Goal: Transaction & Acquisition: Book appointment/travel/reservation

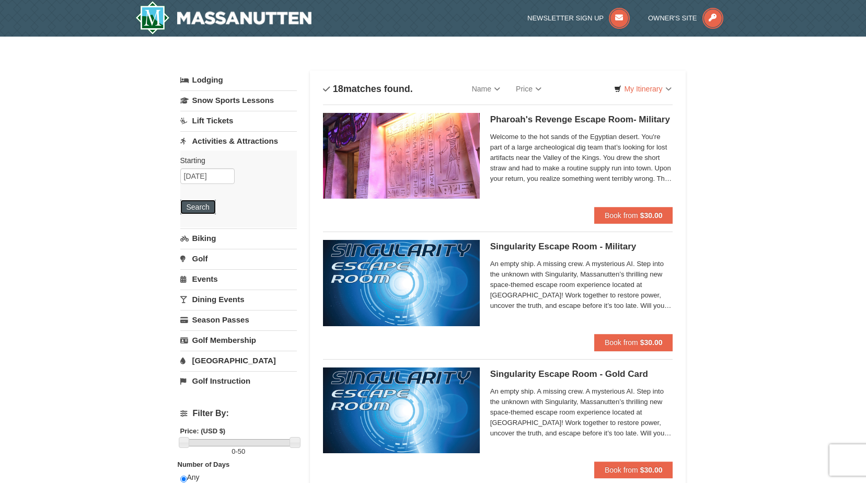
click at [211, 207] on button "Search" at bounding box center [198, 207] width 36 height 15
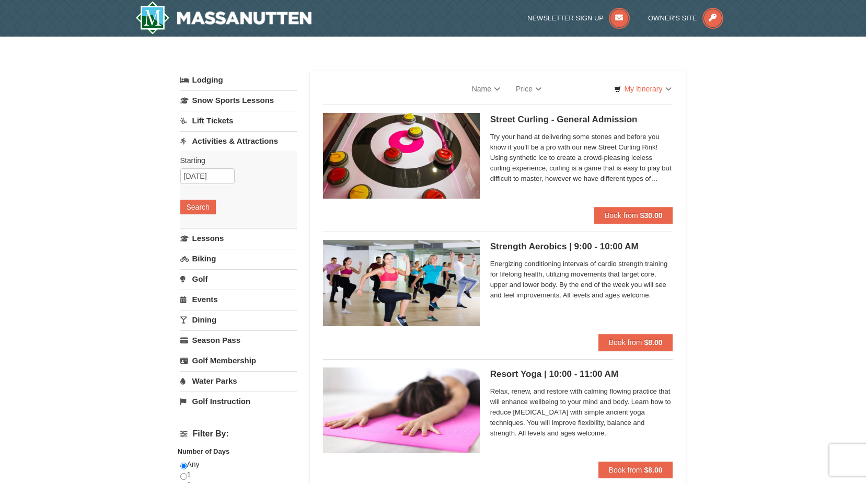
select select "9"
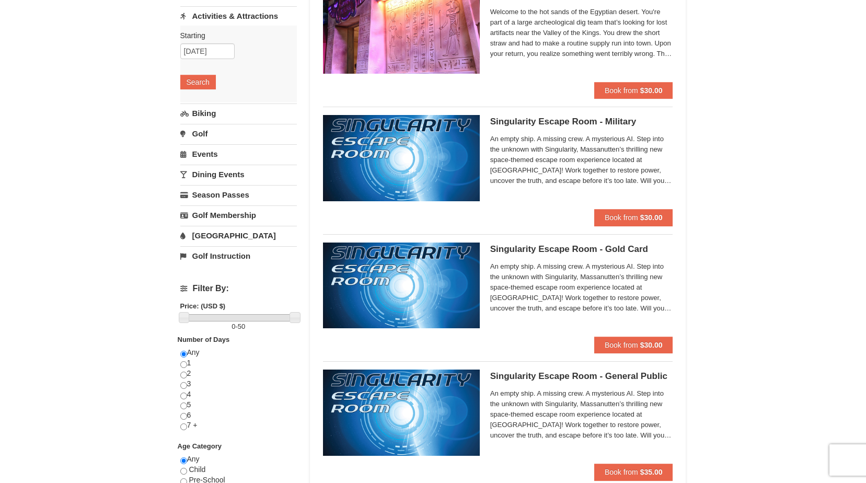
scroll to position [86, 0]
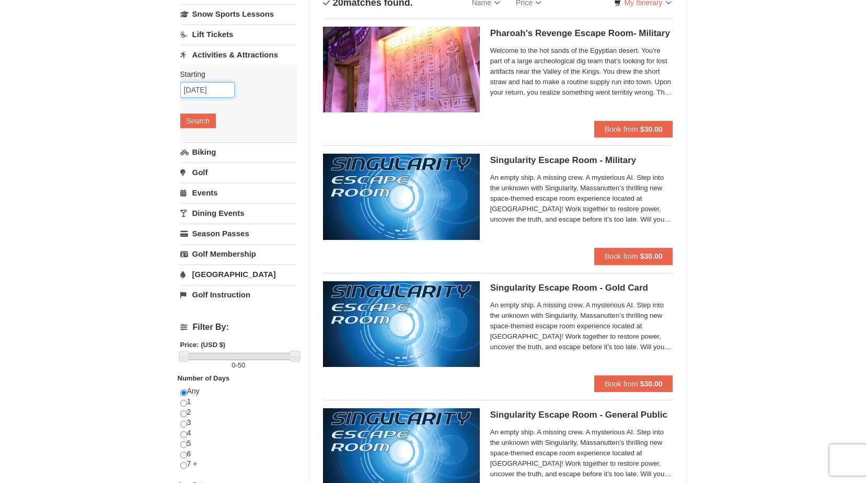
click at [219, 88] on input "[DATE]" at bounding box center [207, 90] width 54 height 16
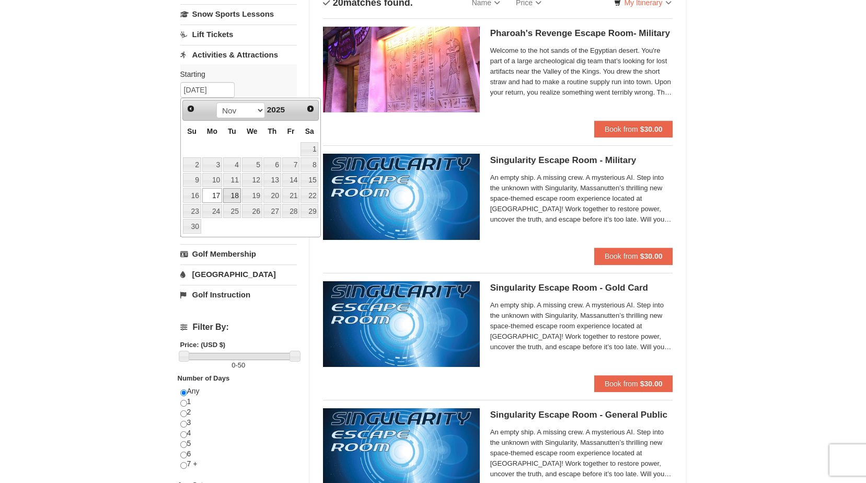
click at [229, 191] on link "18" at bounding box center [232, 195] width 18 height 15
type input "11/18/2025"
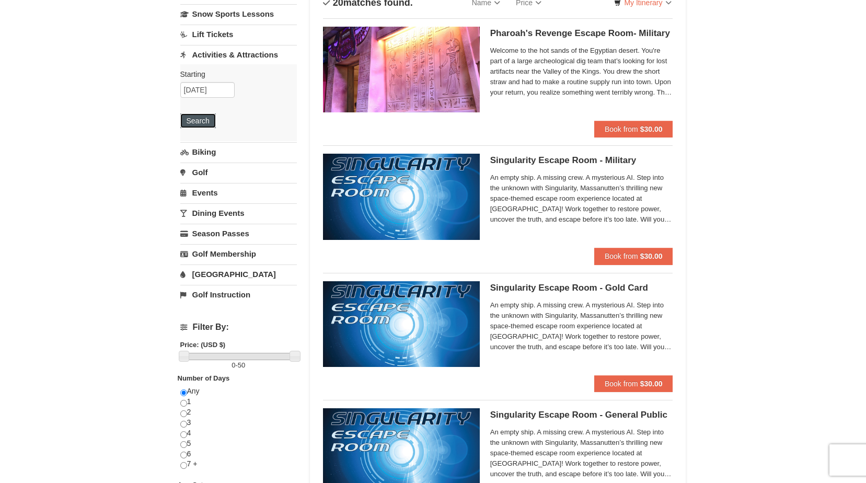
click at [201, 125] on button "Search" at bounding box center [198, 120] width 36 height 15
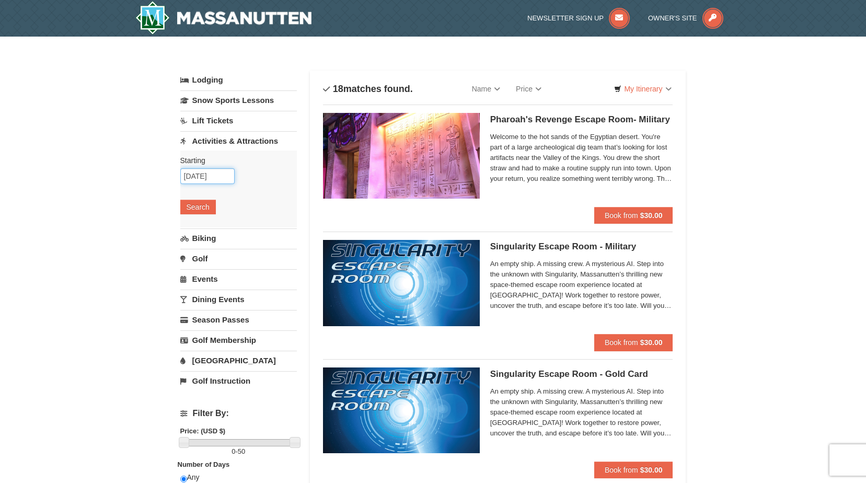
click at [211, 179] on input "11/18/2025" at bounding box center [207, 176] width 54 height 16
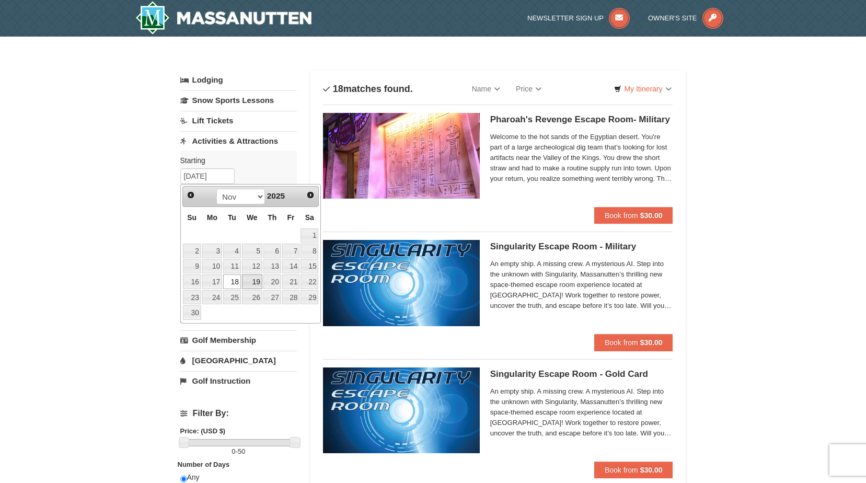
click at [259, 282] on link "19" at bounding box center [252, 281] width 20 height 15
type input "[DATE]"
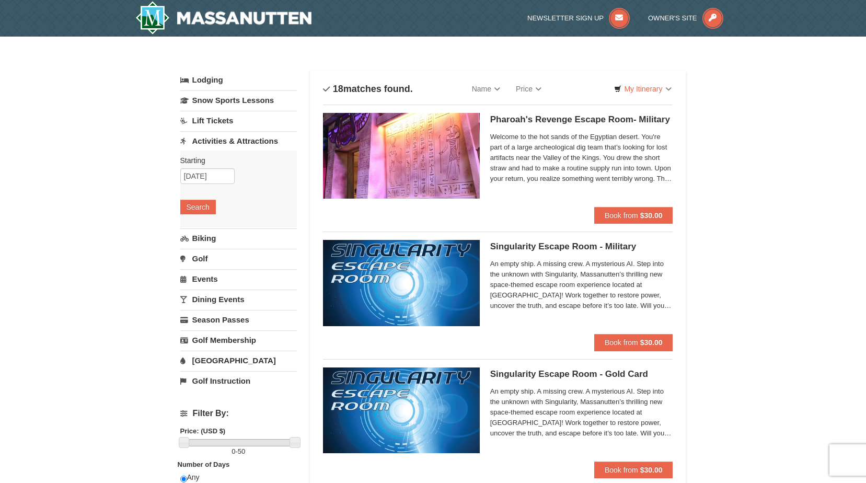
click at [208, 215] on div "Starting Please format dates MM/DD/YYYY Please format dates MM/DD/YYYY 11/19/20…" at bounding box center [238, 188] width 117 height 77
click at [206, 211] on button "Search" at bounding box center [198, 207] width 36 height 15
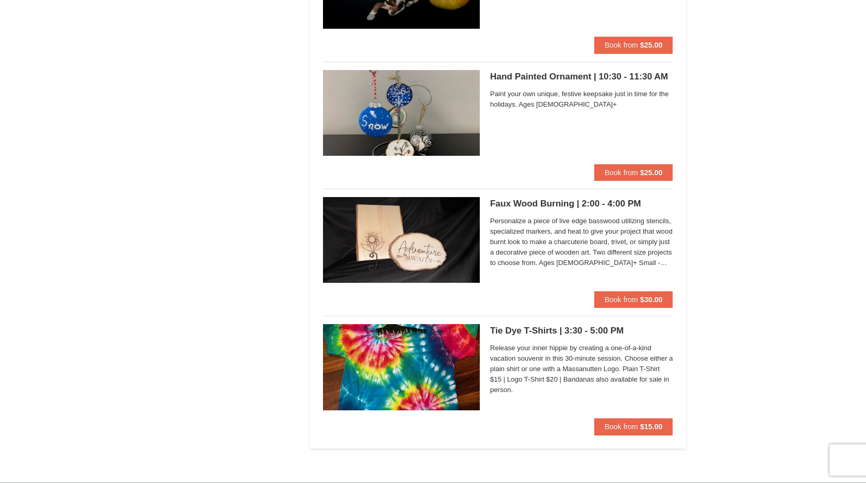
scroll to position [1202, 0]
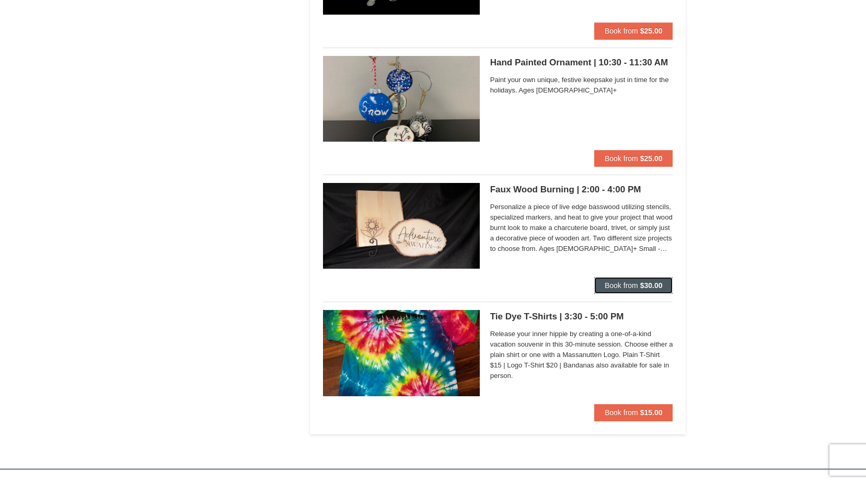
click at [612, 282] on span "Book from" at bounding box center [620, 285] width 33 height 8
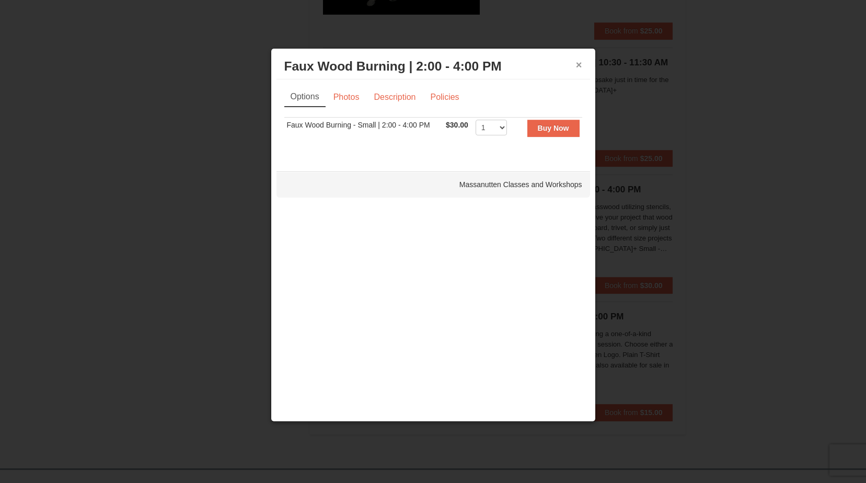
click at [581, 63] on button "×" at bounding box center [579, 65] width 6 height 10
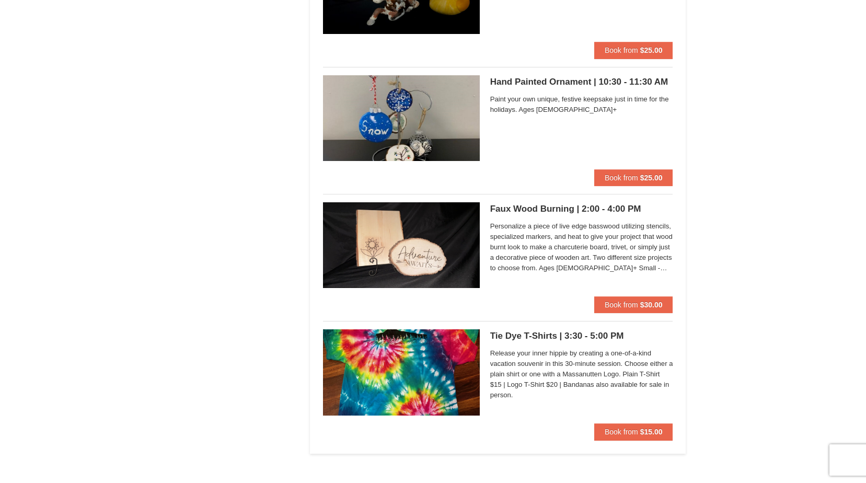
scroll to position [1202, 0]
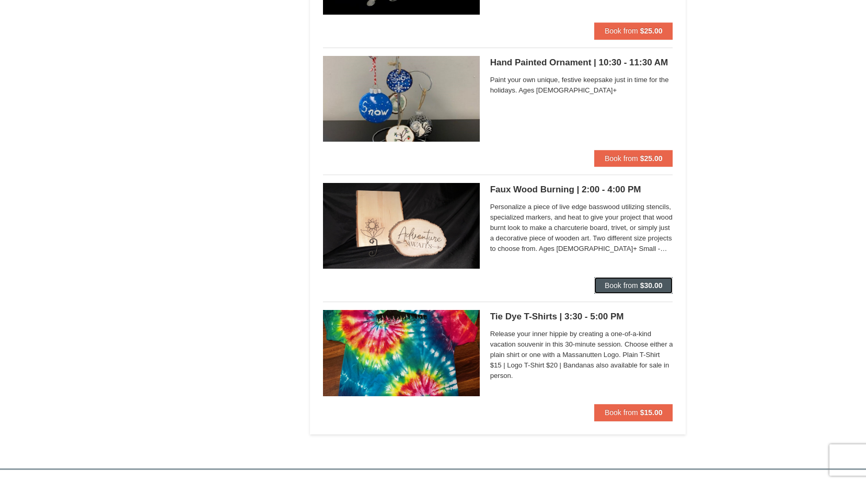
click at [623, 283] on span "Book from" at bounding box center [620, 285] width 33 height 8
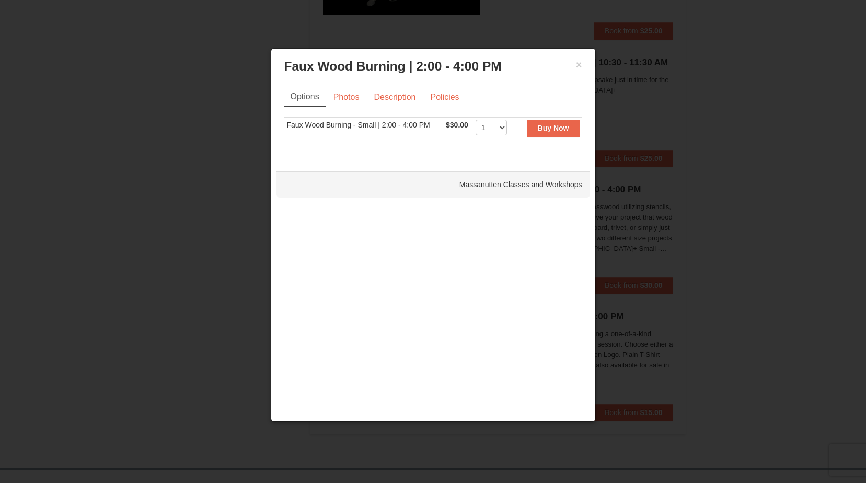
click at [573, 63] on h3 "Faux Wood Burning | 2:00 - 4:00 PM Massanutten Classes and Workshops" at bounding box center [433, 67] width 298 height 16
click at [574, 63] on h3 "Faux Wood Burning | 2:00 - 4:00 PM Massanutten Classes and Workshops" at bounding box center [433, 67] width 298 height 16
click at [577, 65] on button "×" at bounding box center [579, 65] width 6 height 10
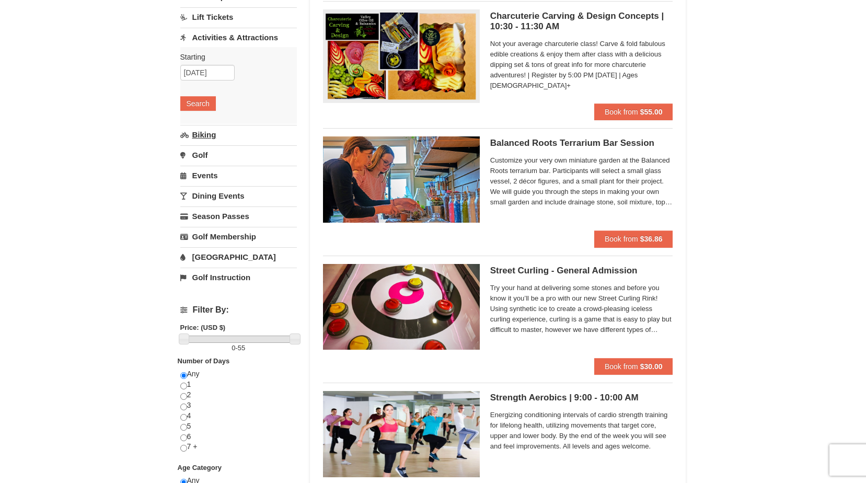
scroll to position [52, 0]
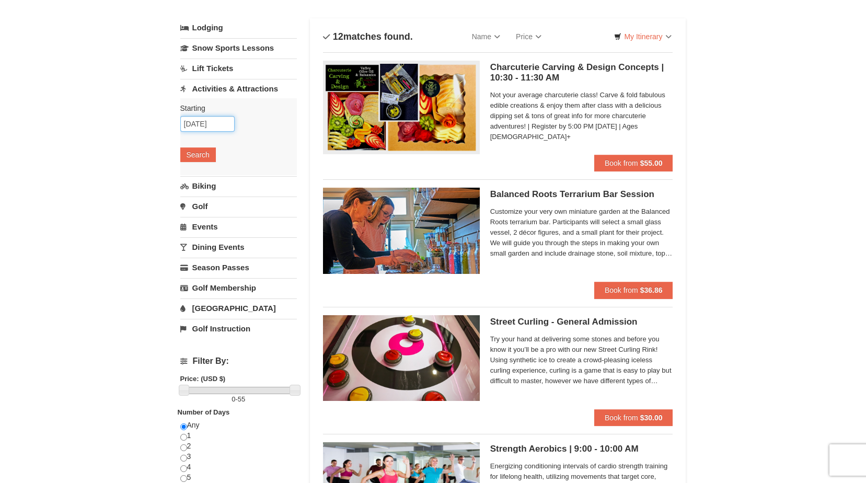
click at [220, 130] on input "11/19/2025" at bounding box center [207, 124] width 54 height 16
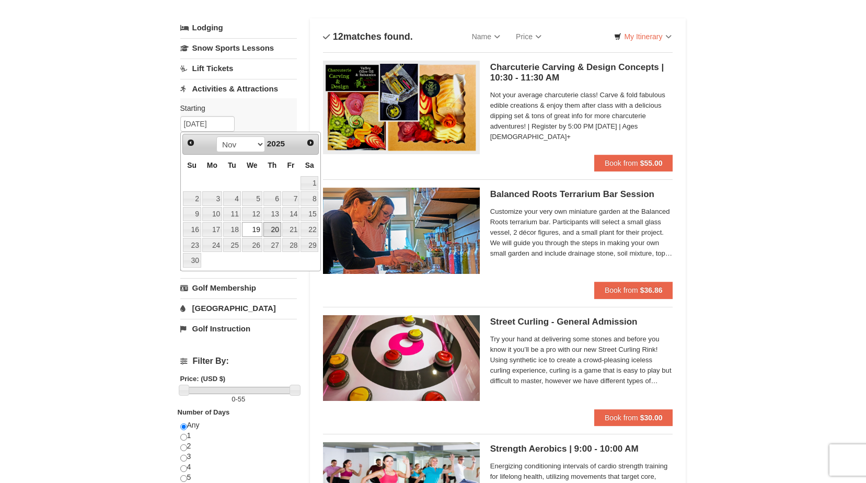
click at [275, 226] on link "20" at bounding box center [272, 229] width 18 height 15
type input "11/20/2025"
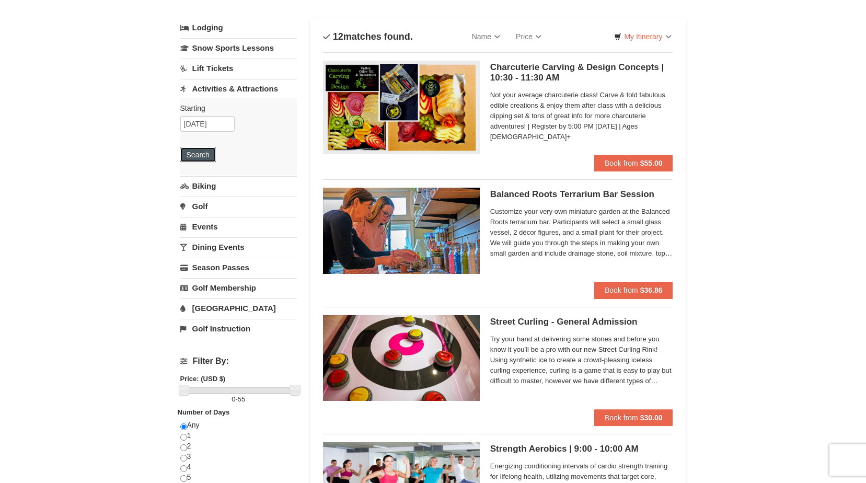
click at [210, 159] on button "Search" at bounding box center [198, 154] width 36 height 15
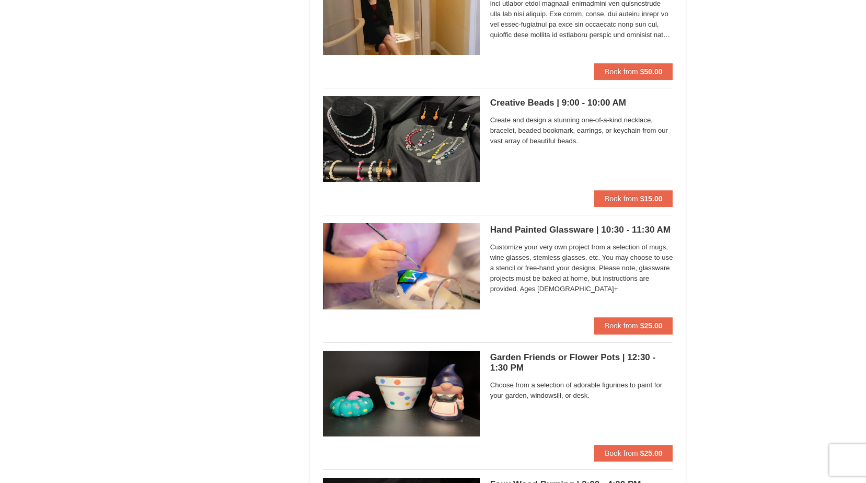
scroll to position [2202, 0]
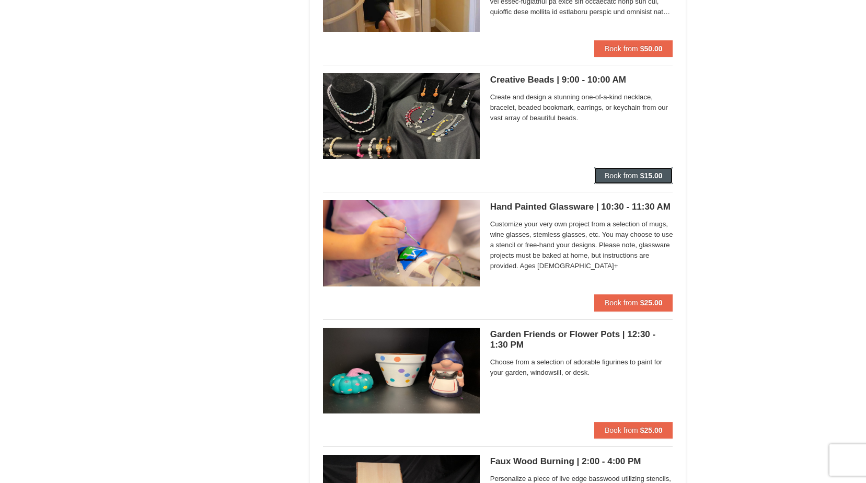
click at [600, 178] on button "Book from $15.00" at bounding box center [633, 175] width 79 height 17
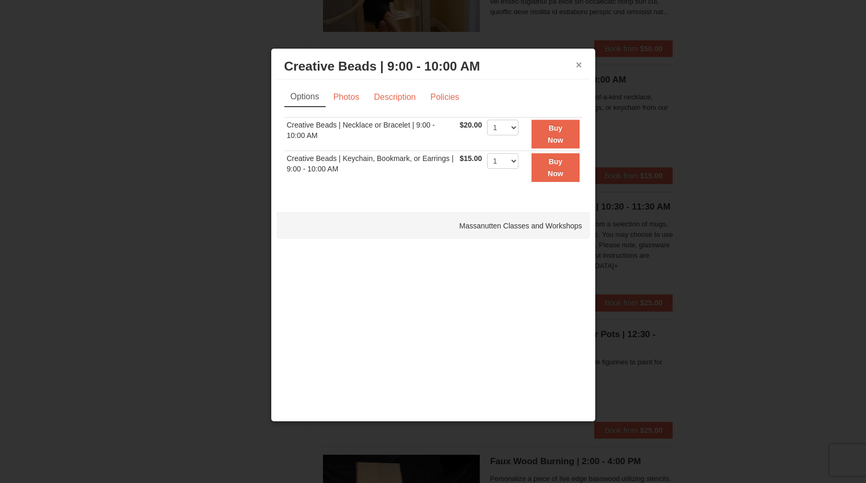
click at [578, 66] on button "×" at bounding box center [579, 65] width 6 height 10
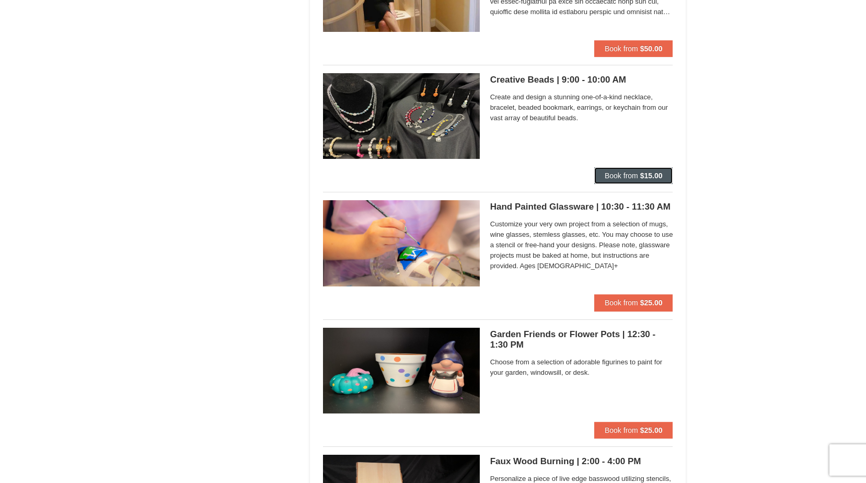
click at [601, 178] on button "Book from $15.00" at bounding box center [633, 175] width 79 height 17
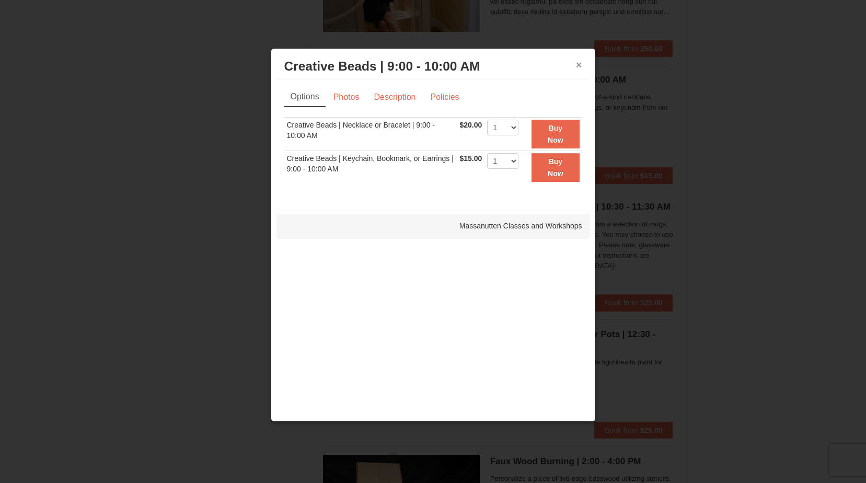
click at [581, 64] on button "×" at bounding box center [579, 65] width 6 height 10
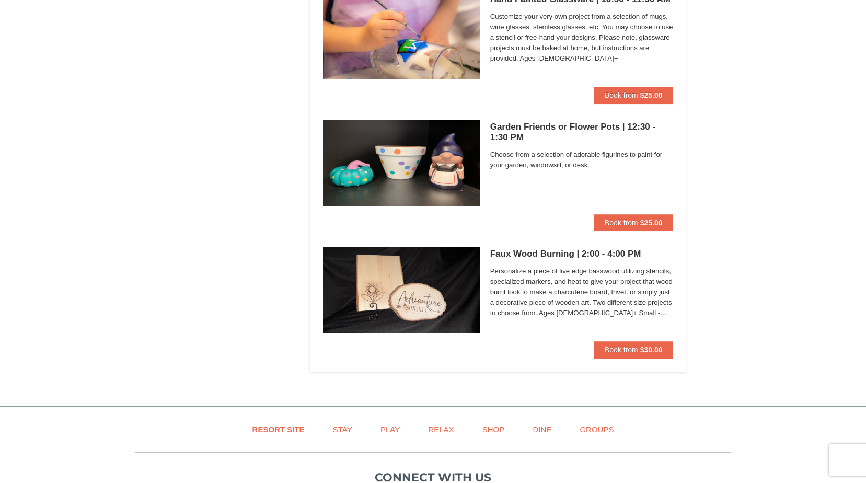
scroll to position [2411, 0]
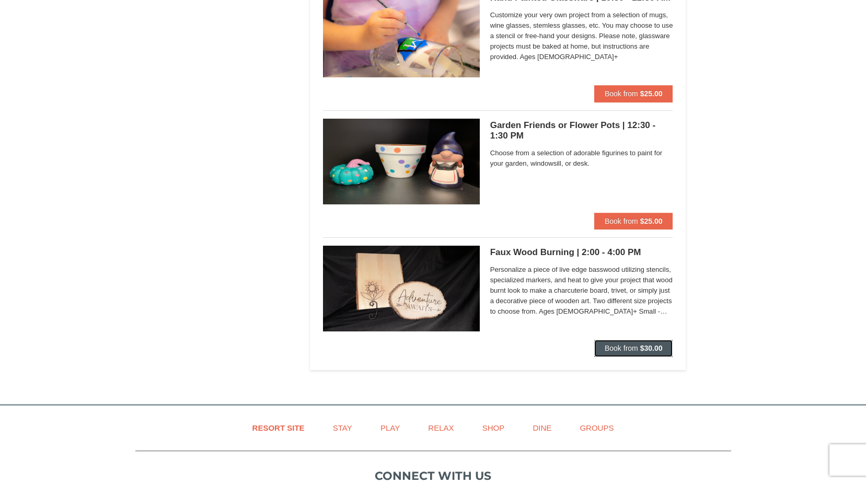
click at [614, 341] on button "Book from $30.00" at bounding box center [633, 348] width 79 height 17
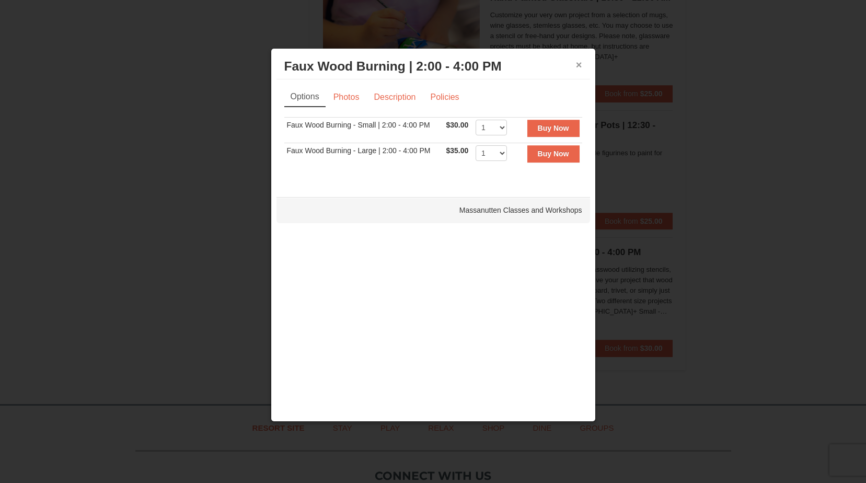
click at [578, 65] on button "×" at bounding box center [579, 65] width 6 height 10
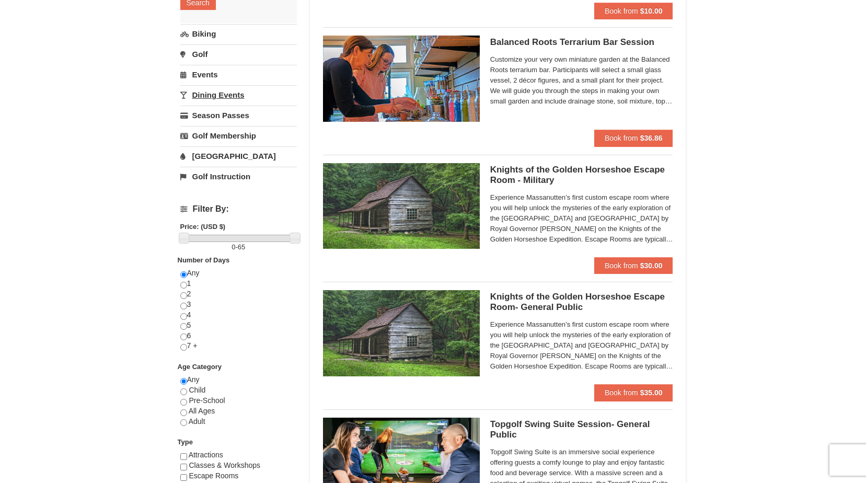
scroll to position [60, 0]
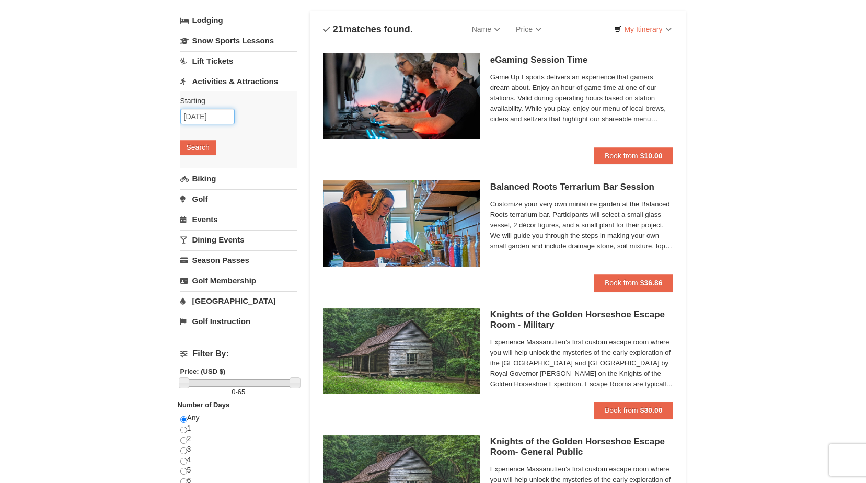
drag, startPoint x: 205, startPoint y: 109, endPoint x: 204, endPoint y: 116, distance: 7.5
click at [205, 109] on input "11/20/2025" at bounding box center [207, 117] width 54 height 16
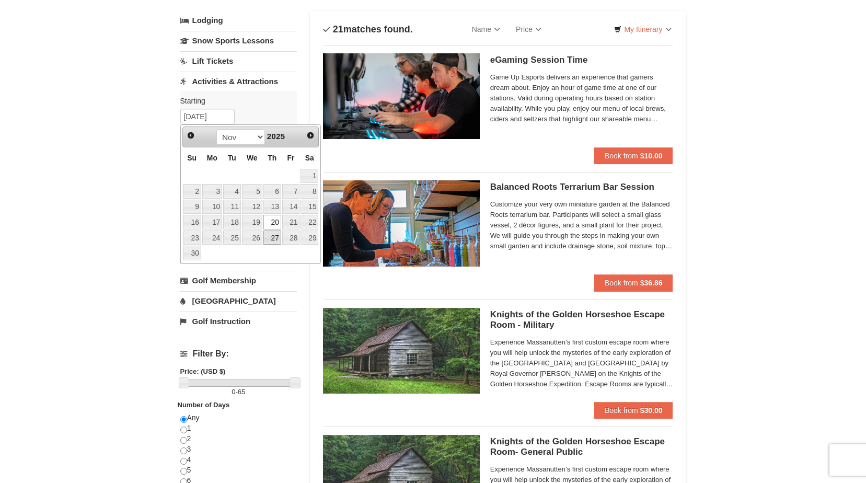
click at [272, 241] on link "27" at bounding box center [272, 237] width 18 height 15
type input "11/27/2025"
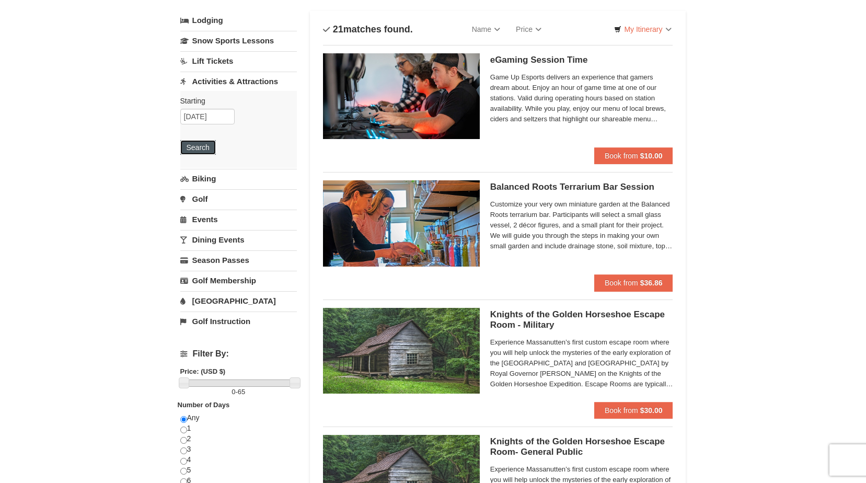
click at [190, 150] on button "Search" at bounding box center [198, 147] width 36 height 15
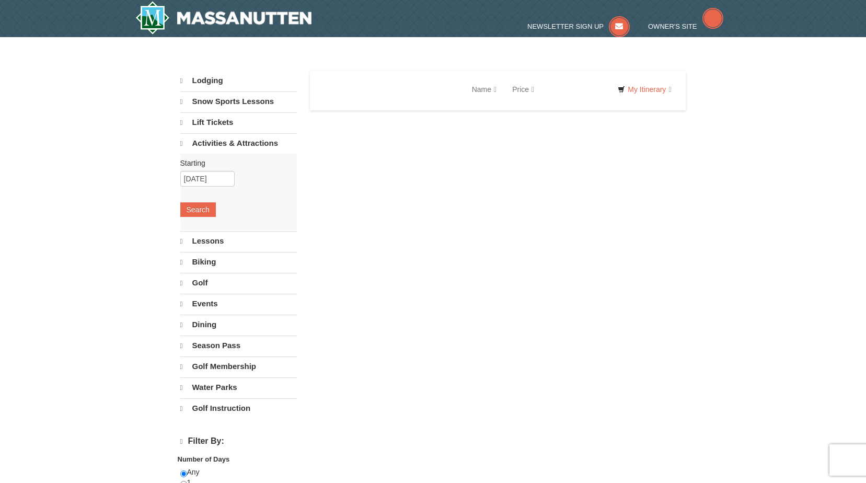
select select "9"
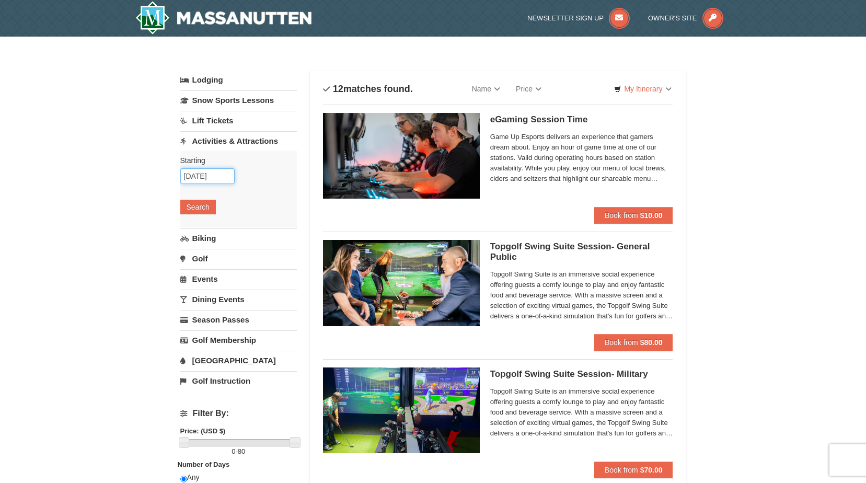
click at [220, 172] on input "11/27/2025" at bounding box center [207, 176] width 54 height 16
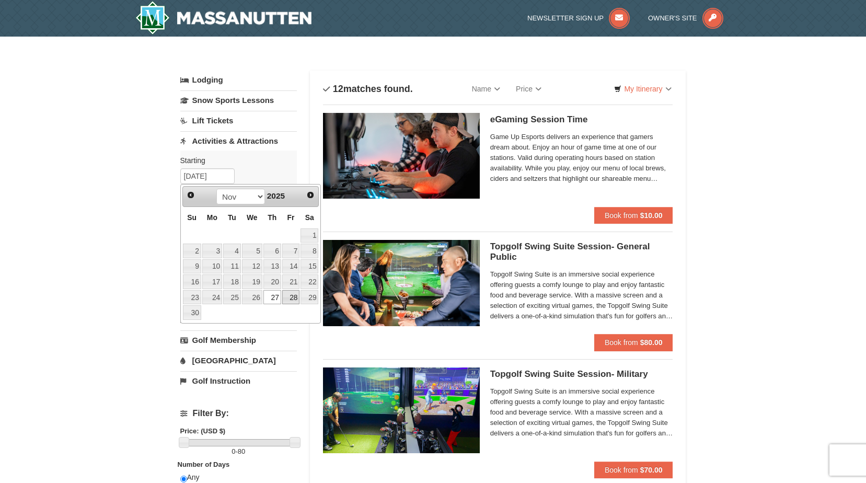
click at [297, 299] on link "28" at bounding box center [291, 297] width 18 height 15
type input "[DATE]"
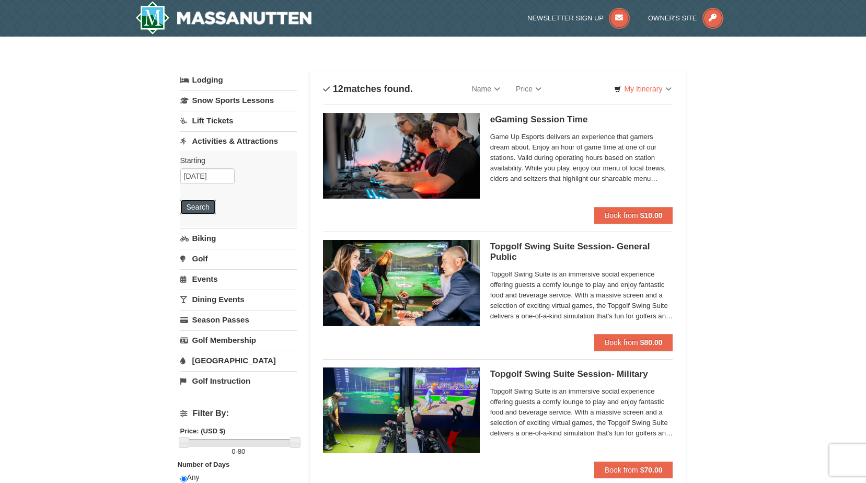
click at [196, 214] on button "Search" at bounding box center [198, 207] width 36 height 15
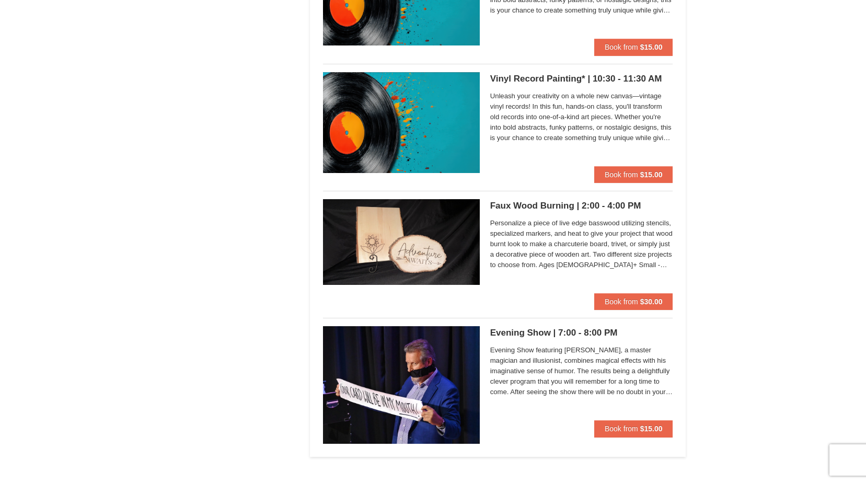
scroll to position [1159, 0]
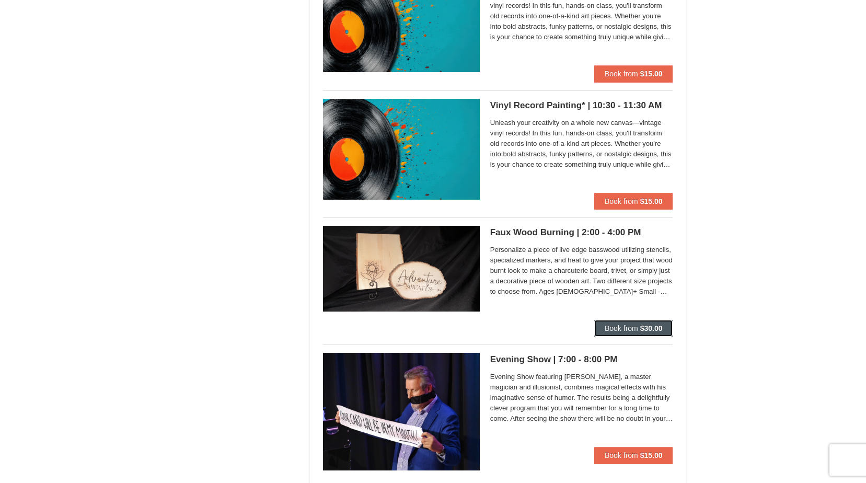
click at [640, 323] on button "Book from $30.00" at bounding box center [633, 328] width 79 height 17
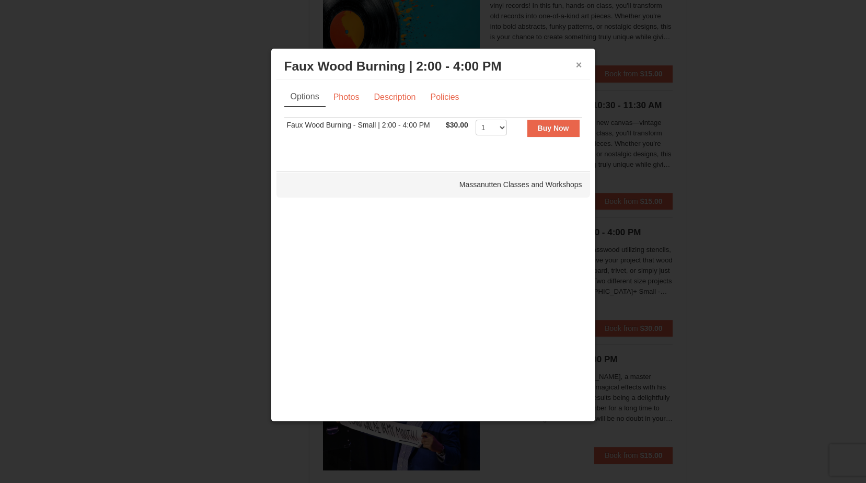
click at [578, 64] on button "×" at bounding box center [579, 65] width 6 height 10
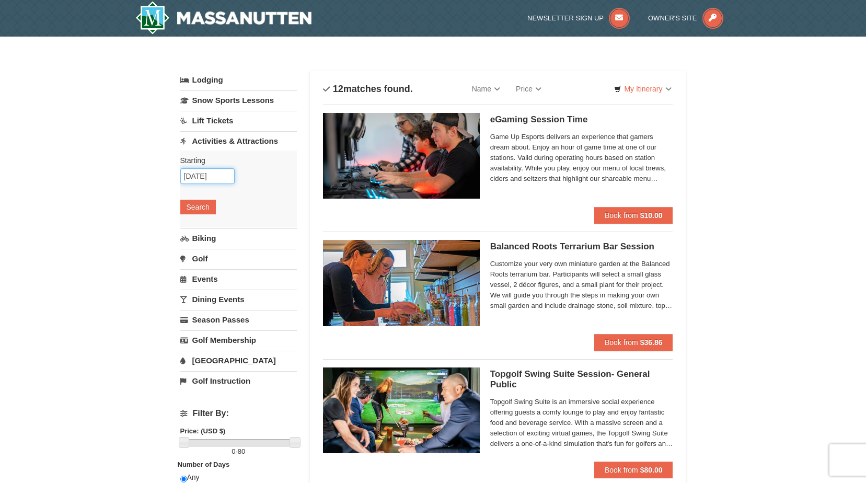
click at [213, 179] on input "11/28/2025" at bounding box center [207, 176] width 54 height 16
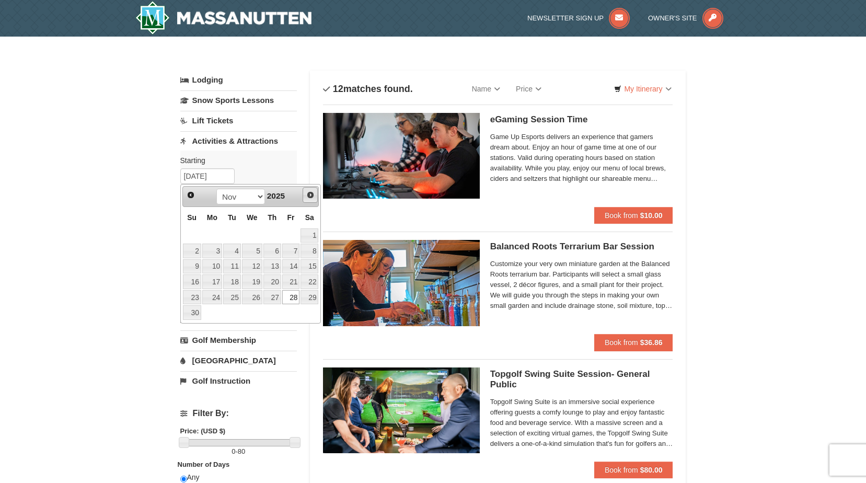
click at [308, 192] on span "Next" at bounding box center [310, 195] width 8 height 8
click at [217, 284] on link "22" at bounding box center [212, 281] width 20 height 15
type input "12/22/2025"
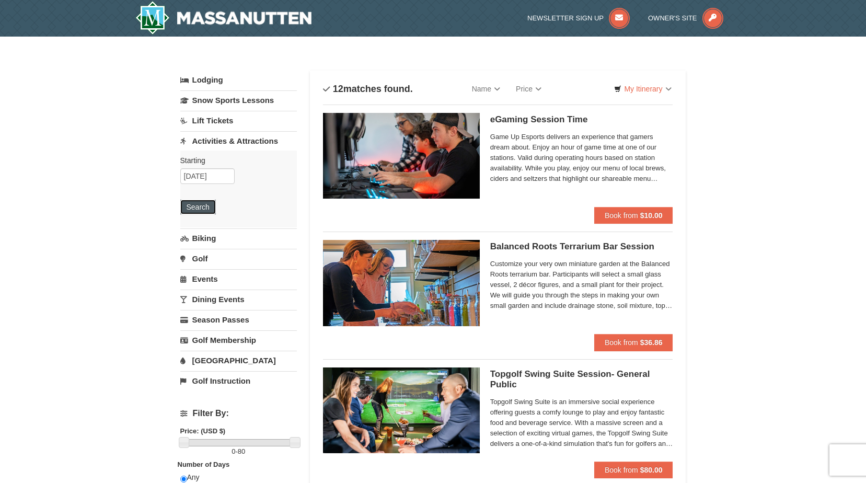
click at [210, 203] on button "Search" at bounding box center [198, 207] width 36 height 15
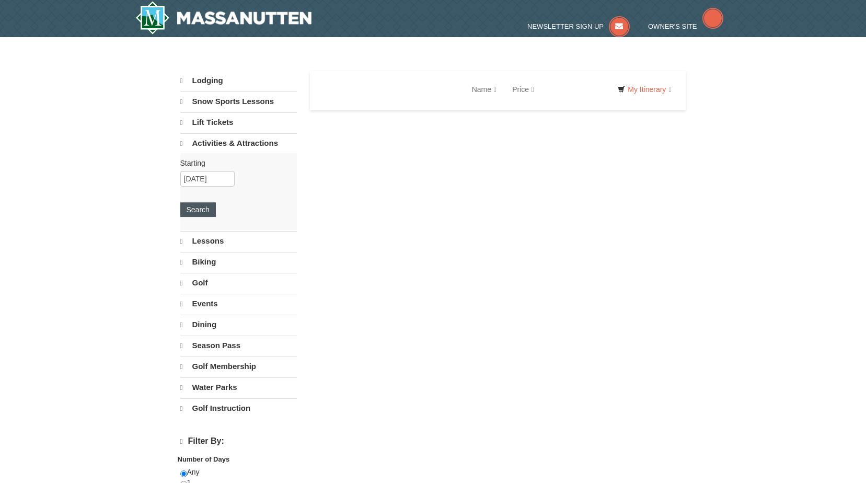
select select "9"
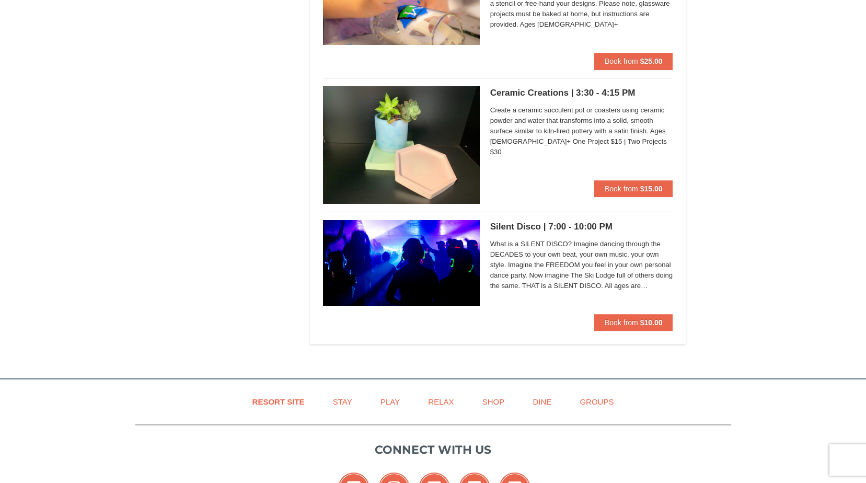
scroll to position [2090, 0]
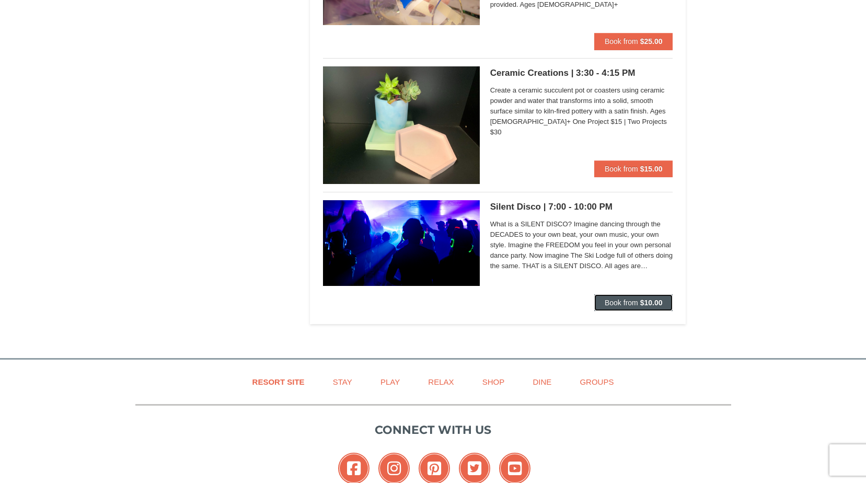
click at [624, 301] on span "Book from" at bounding box center [620, 302] width 33 height 8
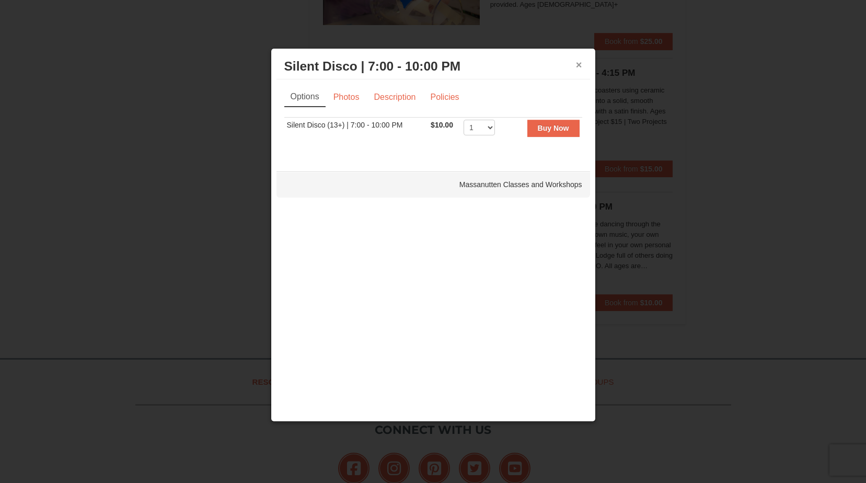
click at [577, 67] on button "×" at bounding box center [579, 65] width 6 height 10
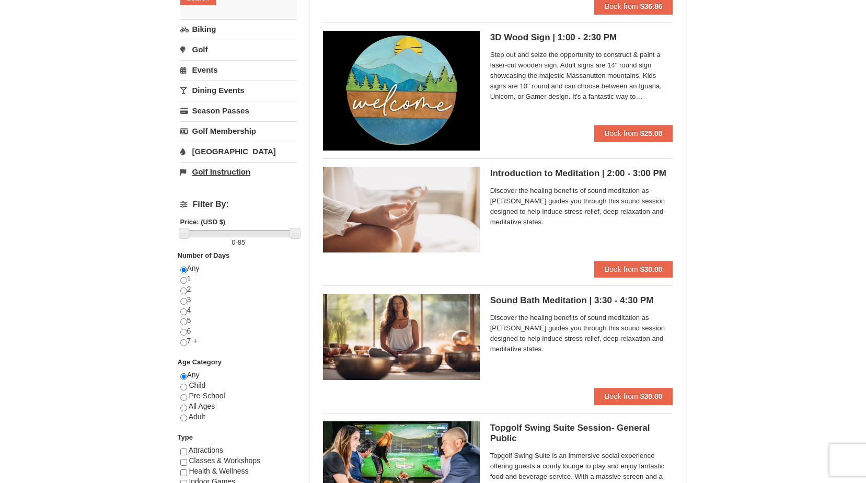
scroll to position [0, 0]
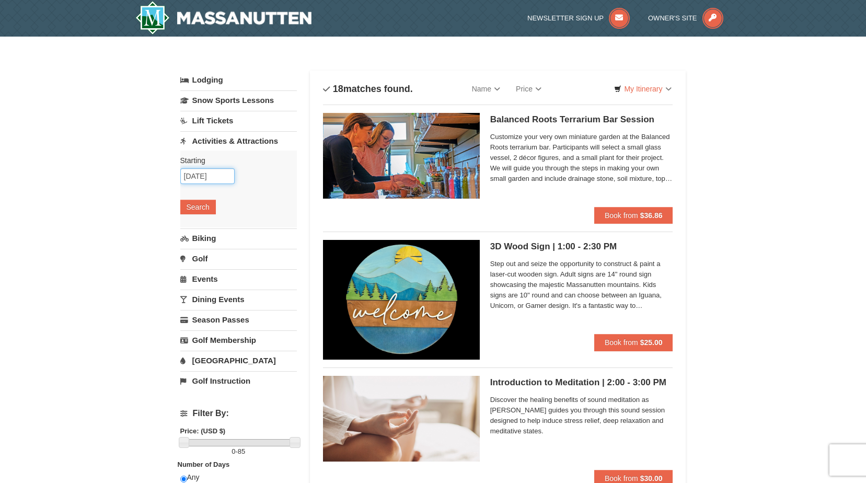
click at [211, 172] on input "12/22/2025" at bounding box center [207, 176] width 54 height 16
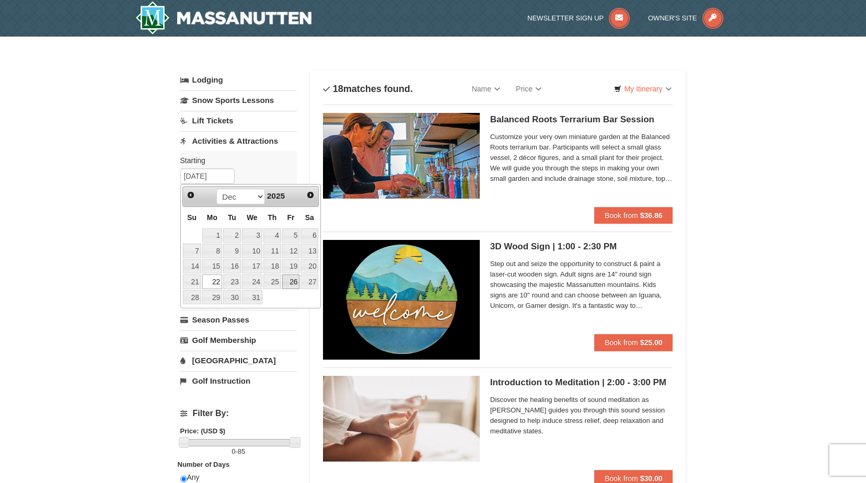
click at [292, 283] on link "26" at bounding box center [291, 281] width 18 height 15
type input "[DATE]"
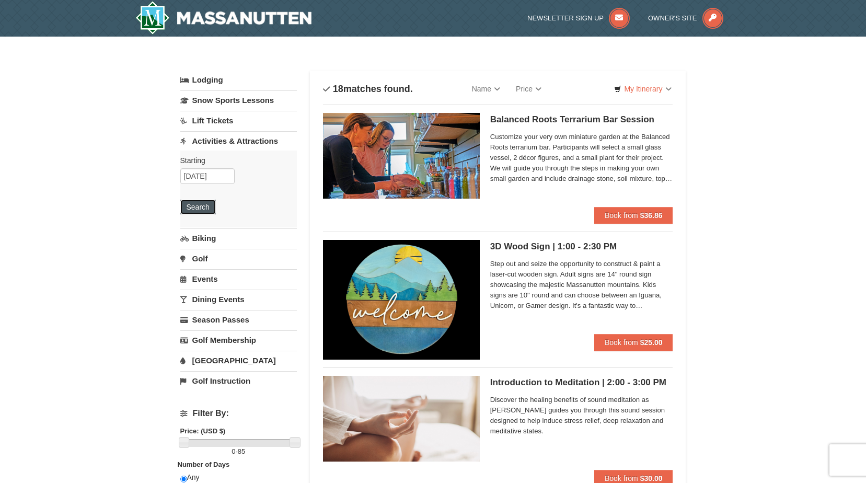
click at [208, 205] on button "Search" at bounding box center [198, 207] width 36 height 15
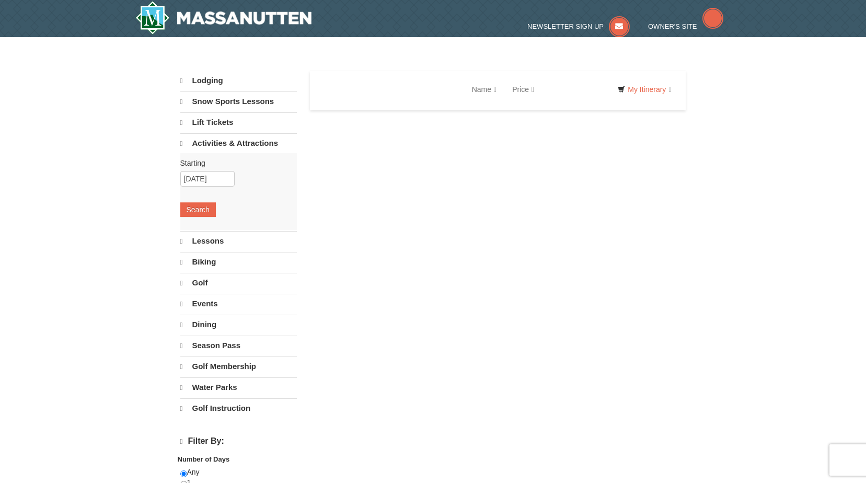
select select "9"
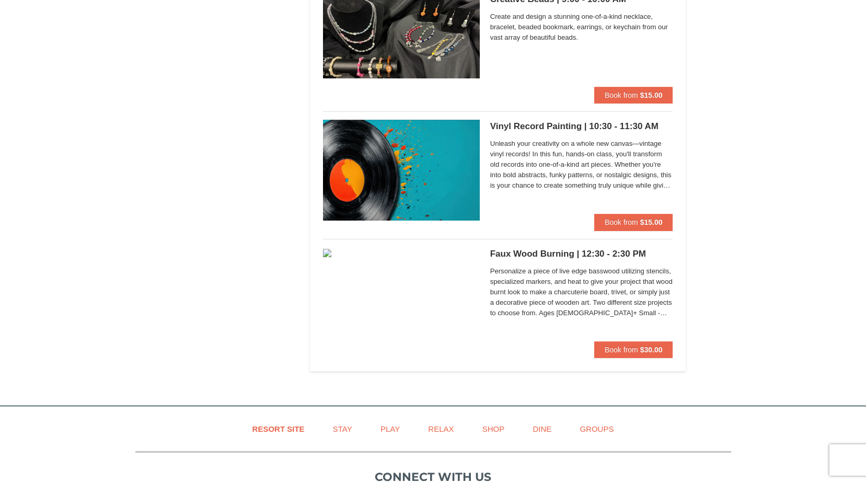
scroll to position [1009, 0]
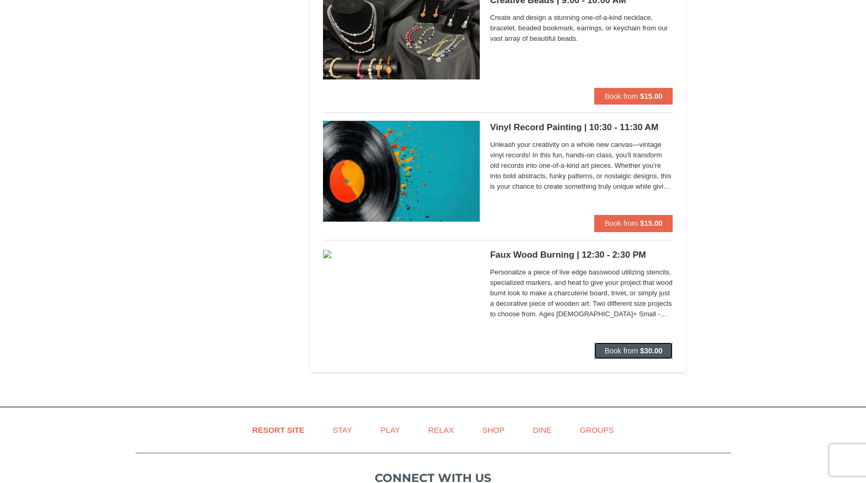
click at [618, 354] on span "Book from" at bounding box center [620, 350] width 33 height 8
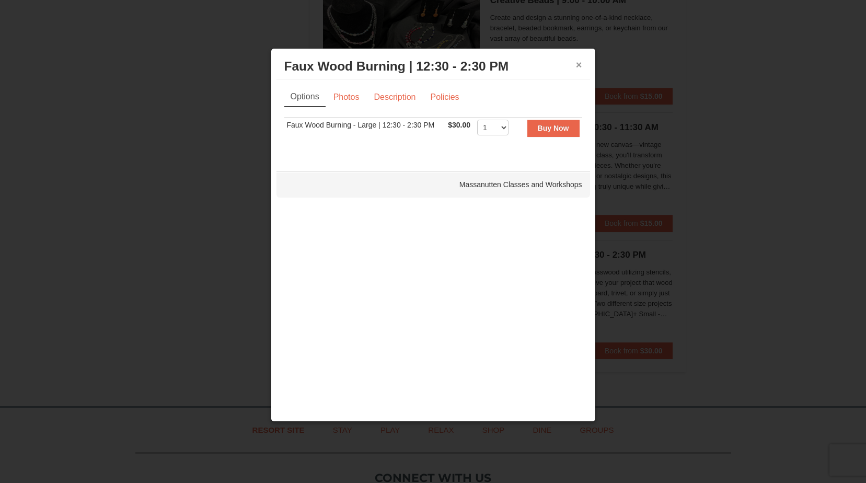
click at [578, 64] on button "×" at bounding box center [579, 65] width 6 height 10
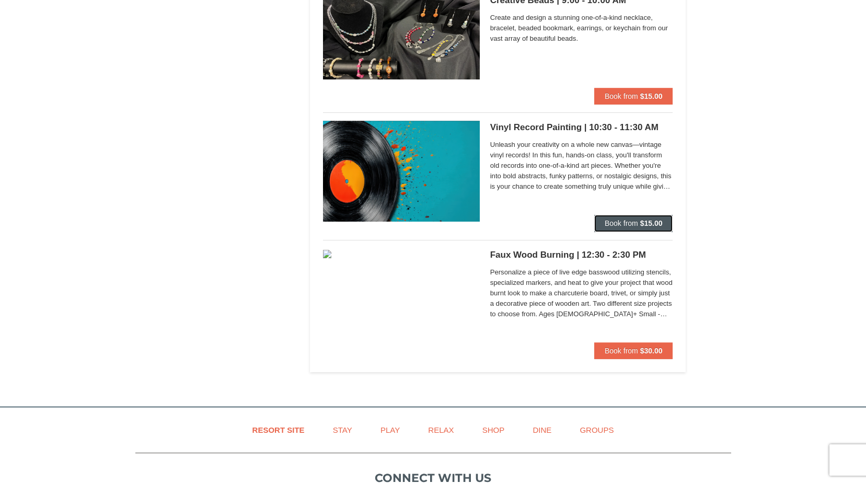
click at [618, 229] on button "Book from $15.00" at bounding box center [633, 223] width 79 height 17
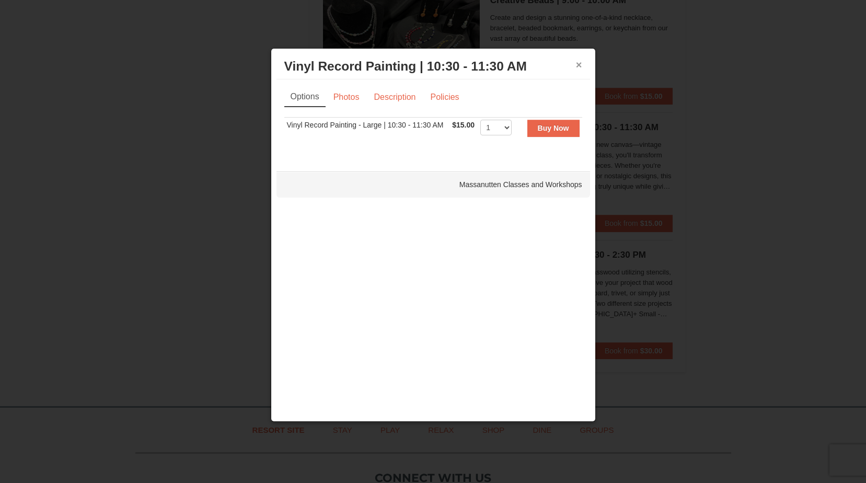
click at [578, 66] on button "×" at bounding box center [579, 65] width 6 height 10
